Goal: Information Seeking & Learning: Learn about a topic

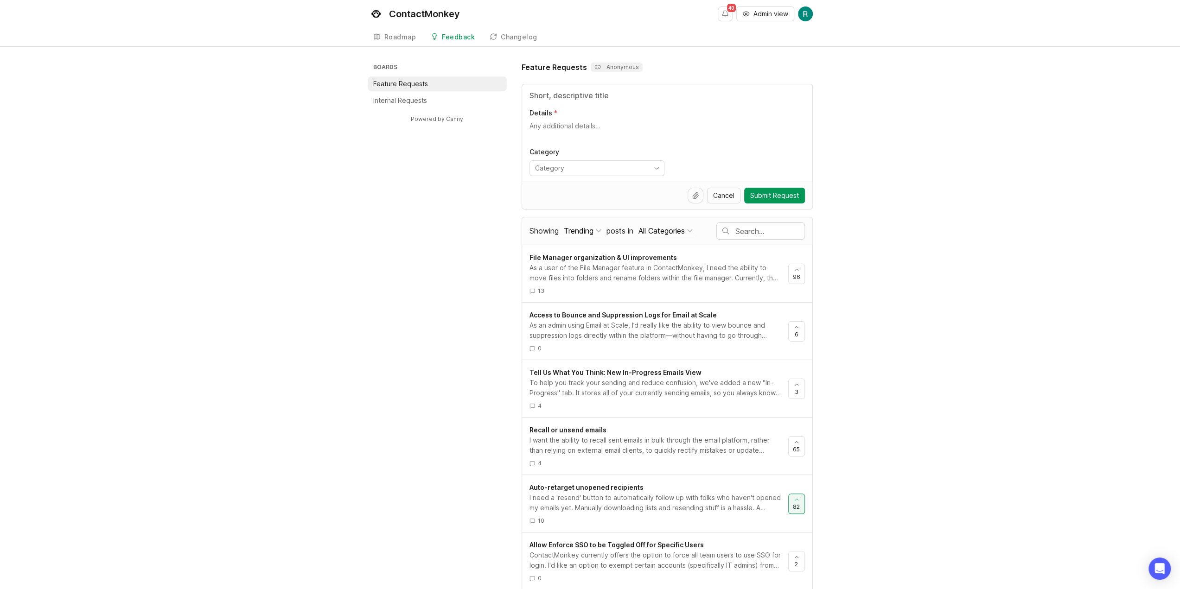
click at [773, 229] on input "text" at bounding box center [769, 231] width 69 height 10
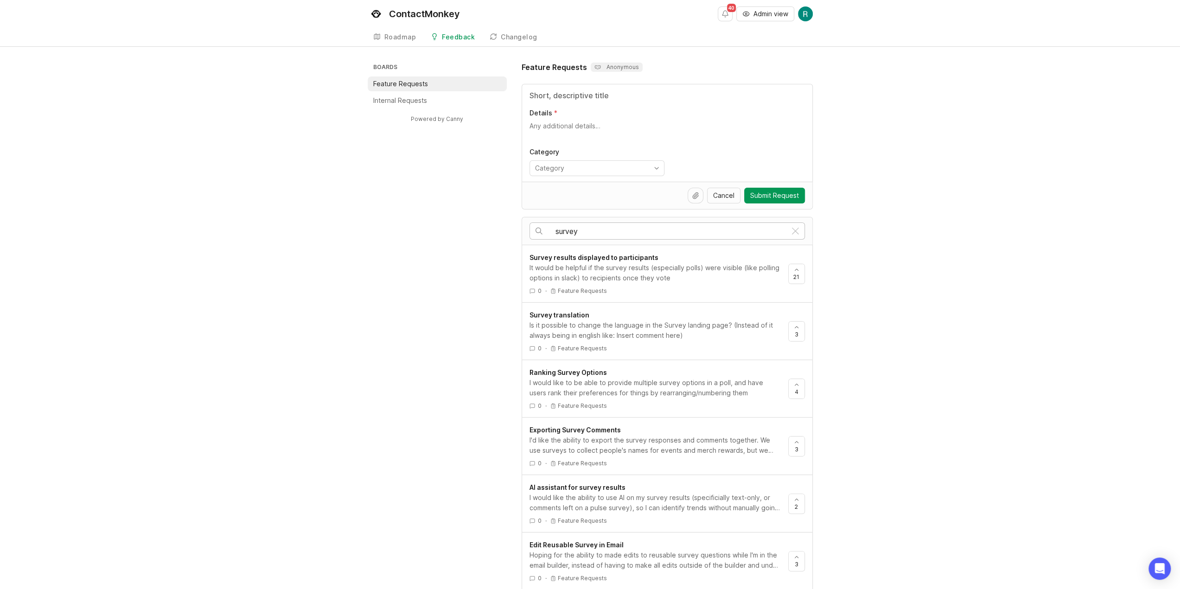
type input "survey"
click at [660, 264] on div "It would be helpful if the survey results (especially polls) were visible (like…" at bounding box center [654, 273] width 251 height 20
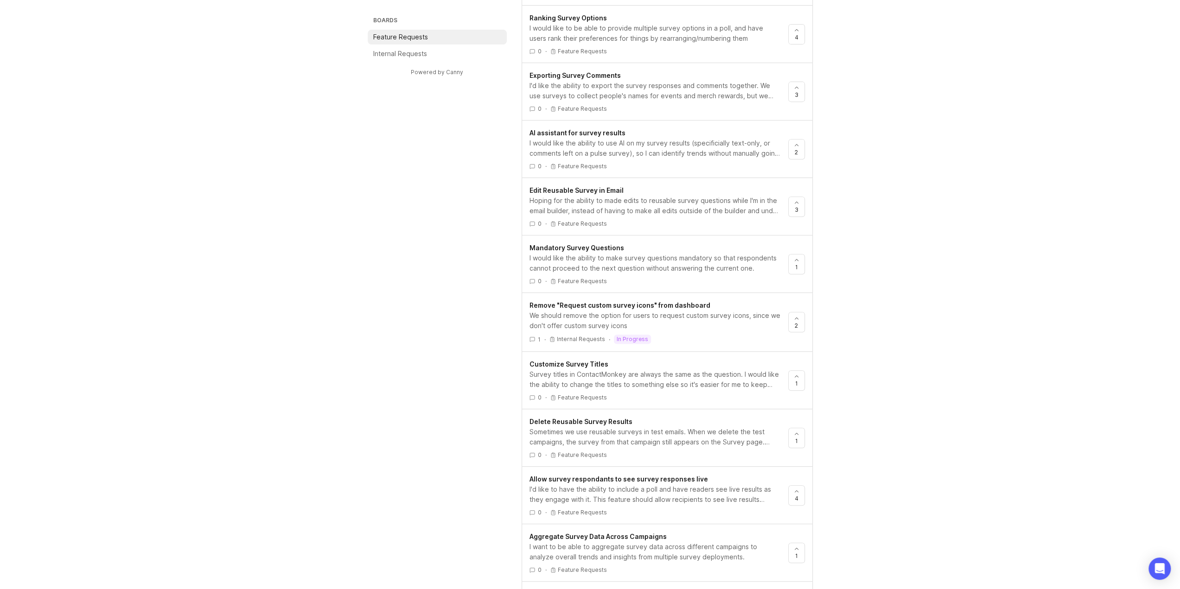
scroll to position [447, 0]
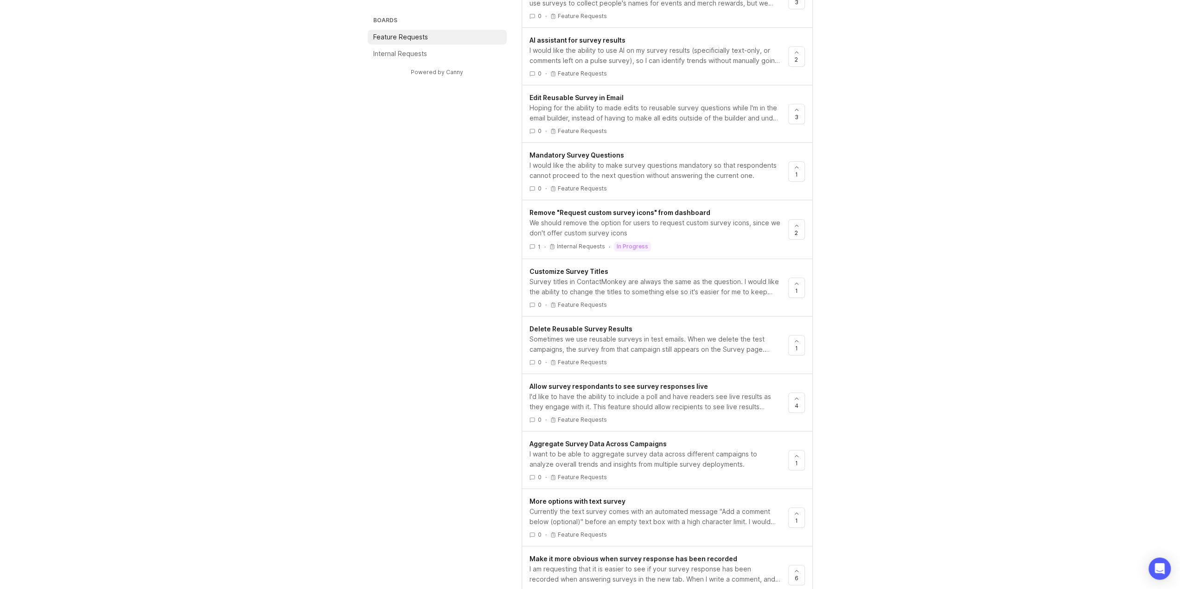
click at [683, 394] on div "I'd like to have the ability to include a poll and have readers see live result…" at bounding box center [654, 402] width 251 height 20
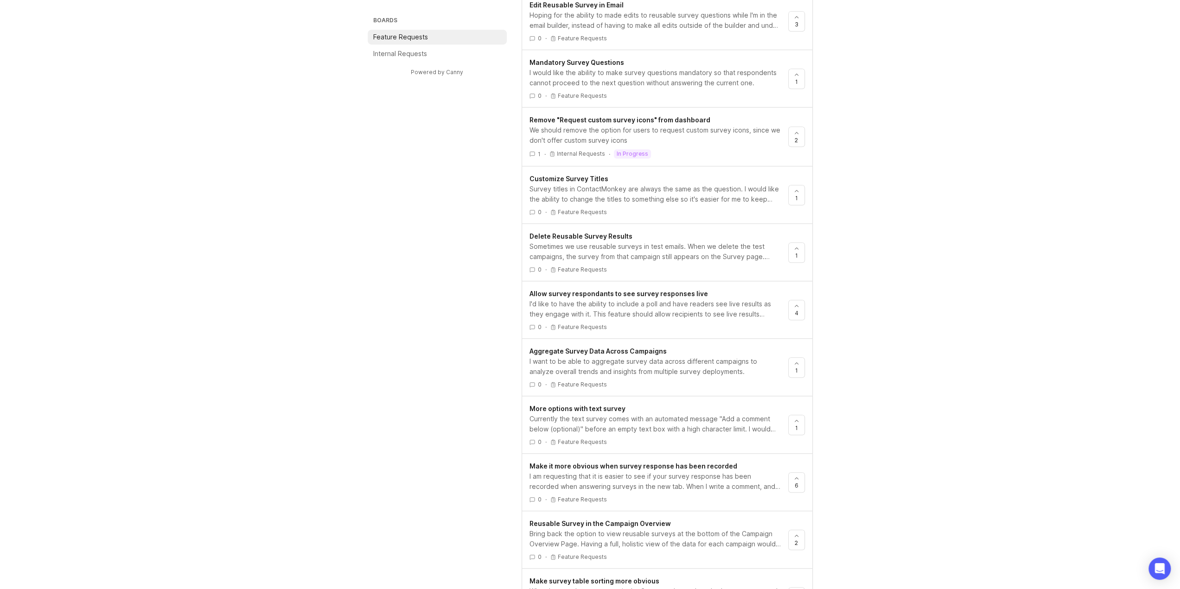
scroll to position [633, 0]
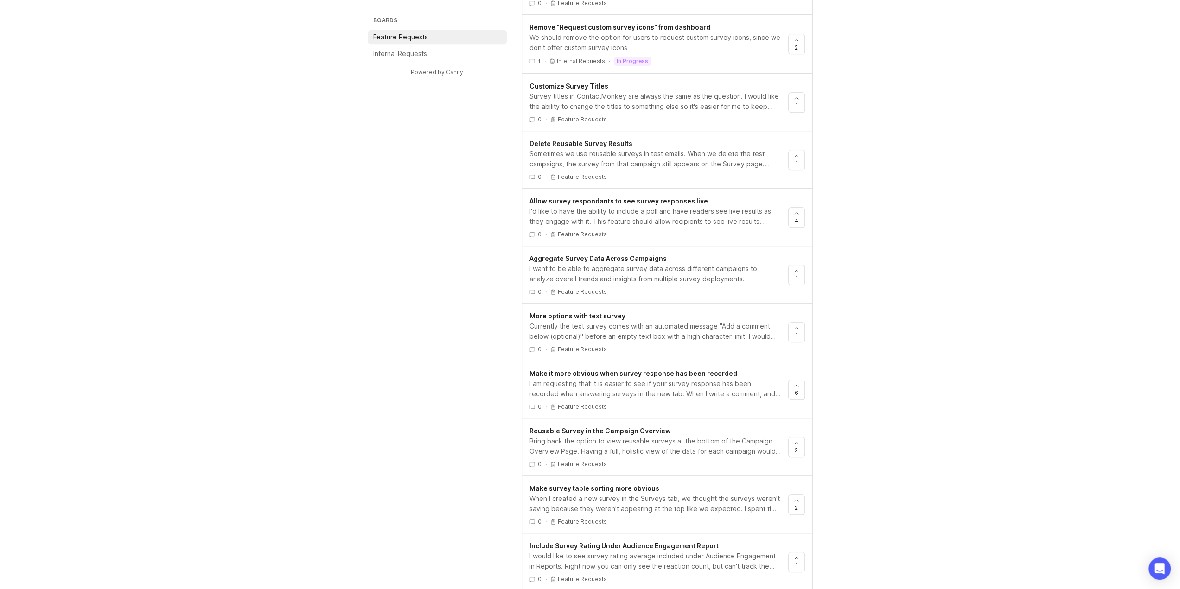
click at [705, 382] on div "I am requesting that it is easier to see if your survey response has been recor…" at bounding box center [654, 389] width 251 height 20
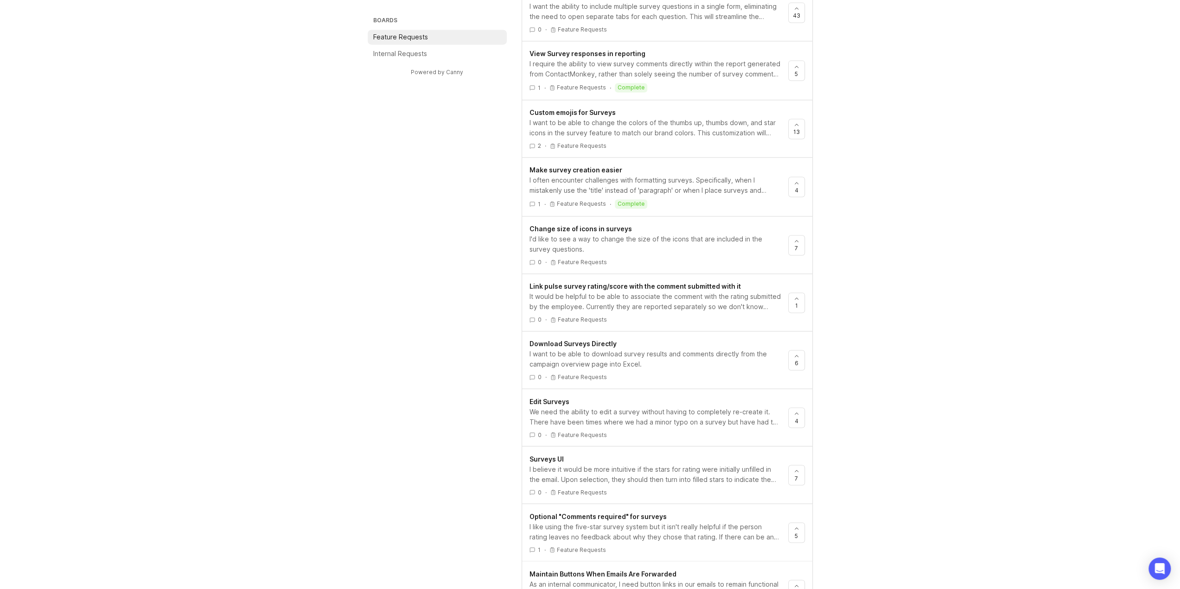
scroll to position [1374, 0]
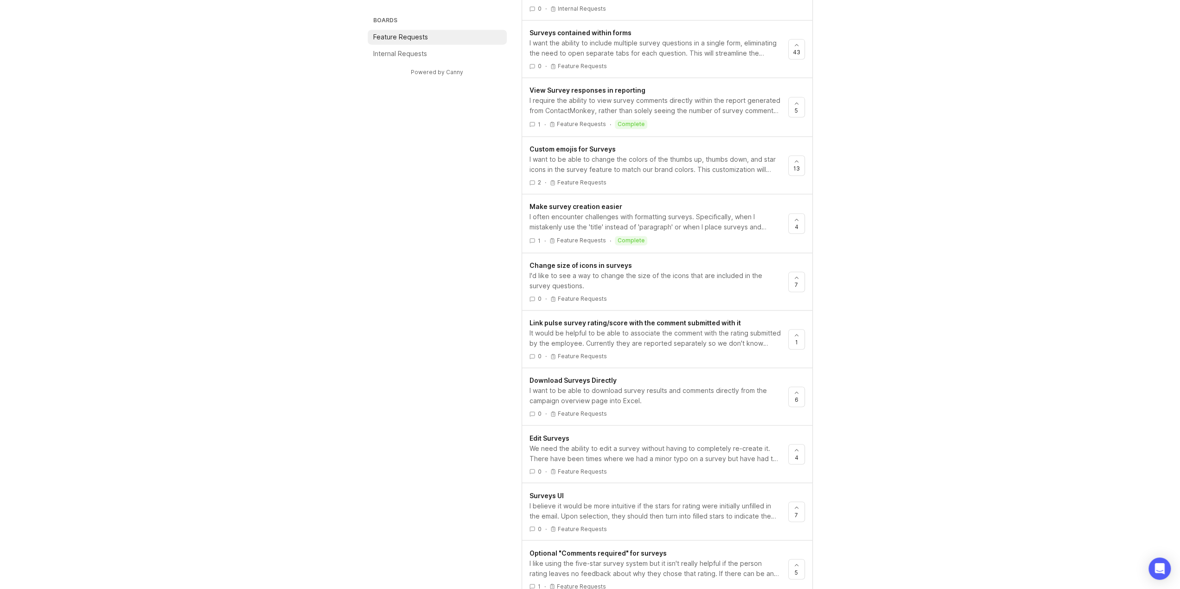
drag, startPoint x: 447, startPoint y: 422, endPoint x: 444, endPoint y: 228, distance: 194.3
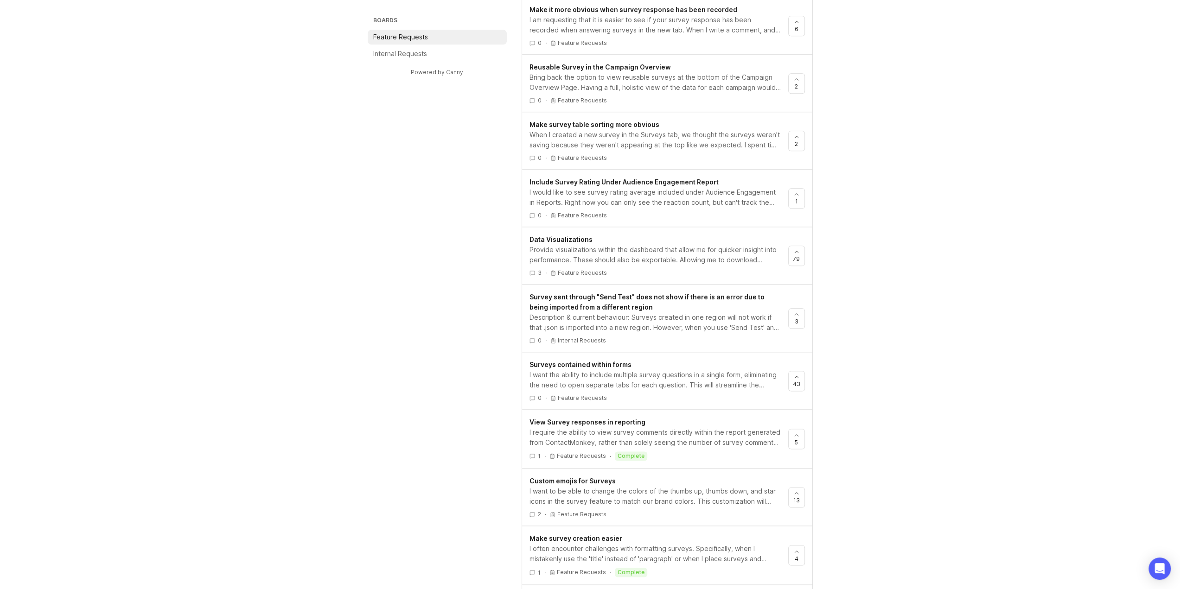
scroll to position [1113, 0]
